Goal: Check status: Check status

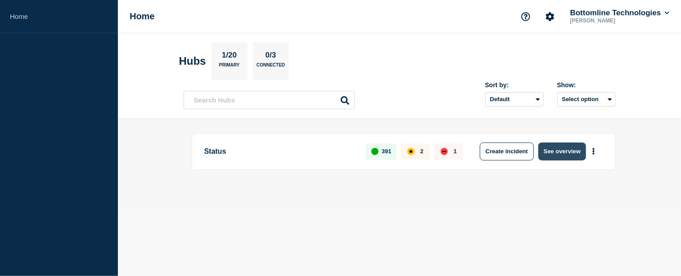
click at [552, 149] on button "See overview" at bounding box center [562, 152] width 48 height 18
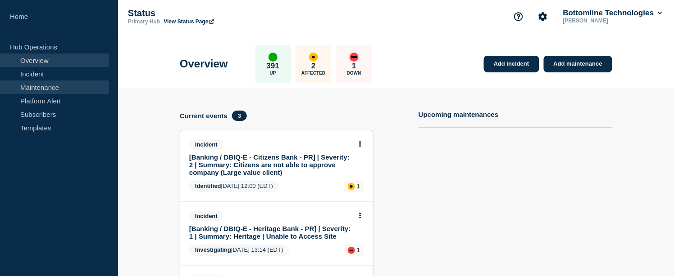
click at [48, 89] on link "Maintenance" at bounding box center [54, 88] width 109 height 14
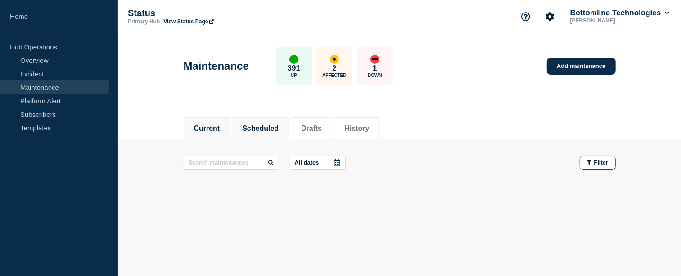
click at [279, 132] on button "Scheduled" at bounding box center [260, 129] width 36 height 8
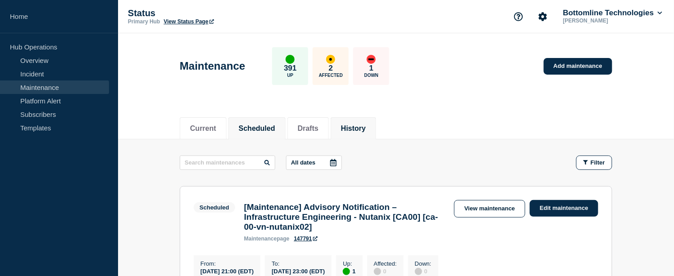
click at [368, 122] on li "History" at bounding box center [352, 129] width 45 height 22
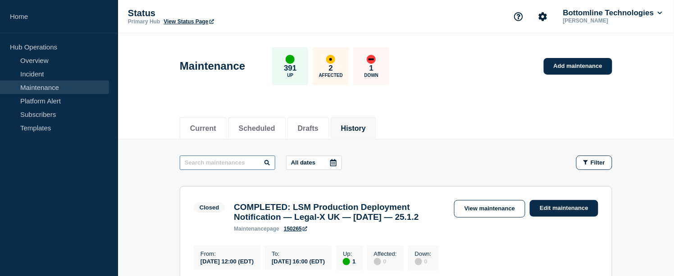
click at [240, 163] on input "text" at bounding box center [227, 163] width 95 height 14
paste input "GB00 rack C14 TOR switch upgrade"
type input "GB00 rack C14 TOR switch upgrade"
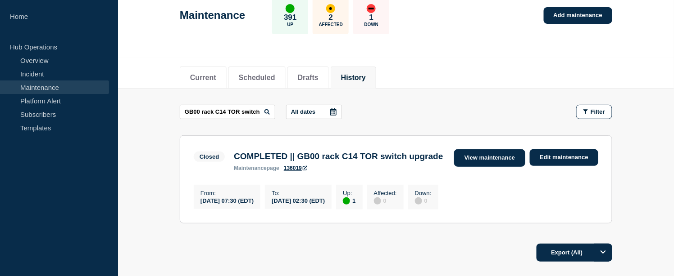
click at [504, 156] on link "View maintenance" at bounding box center [489, 158] width 71 height 18
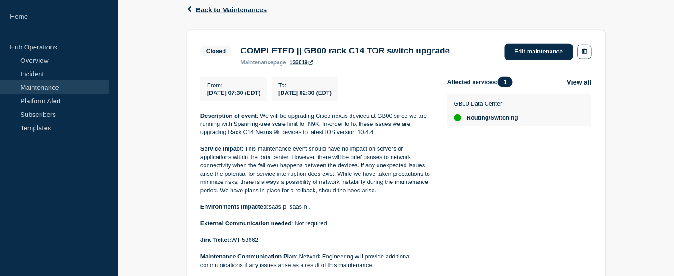
scroll to position [200, 0]
